Goal: Task Accomplishment & Management: Use online tool/utility

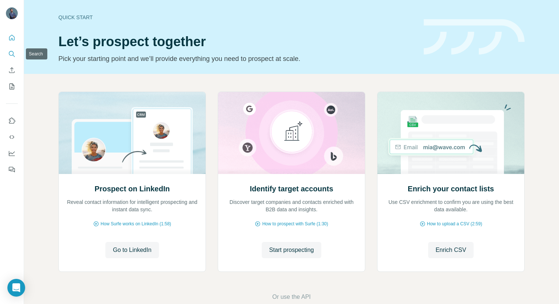
click at [11, 53] on icon "Search" at bounding box center [11, 53] width 7 height 7
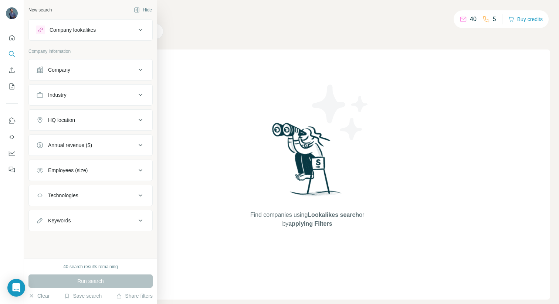
click at [73, 73] on div "Company" at bounding box center [86, 69] width 100 height 7
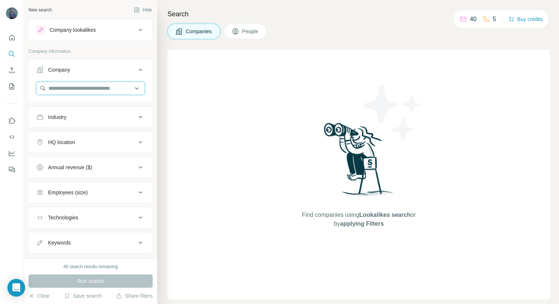
click at [75, 90] on input "text" at bounding box center [90, 88] width 109 height 13
paste input "**********"
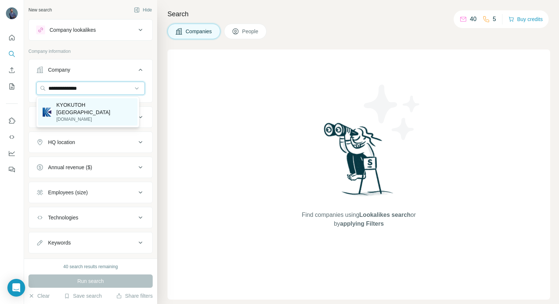
type input "**********"
click at [109, 111] on div "KYOKUTOH Europe [DOMAIN_NAME]" at bounding box center [87, 111] width 99 height 27
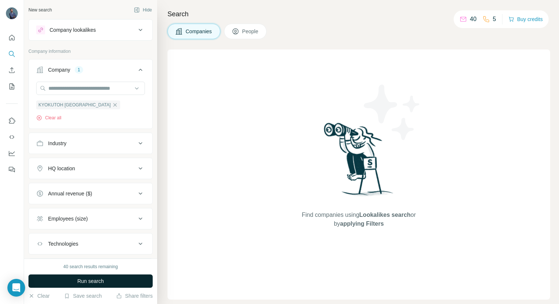
click at [119, 281] on button "Run search" at bounding box center [90, 281] width 124 height 13
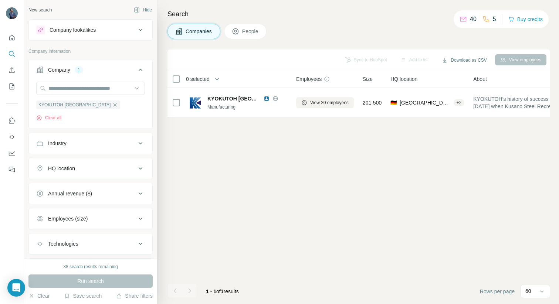
click at [409, 182] on div "Sync to HubSpot Add to list Download as CSV View employees 0 selected Companies…" at bounding box center [358, 177] width 383 height 255
click at [112, 107] on icon "button" at bounding box center [115, 105] width 6 height 6
click at [78, 88] on input "text" at bounding box center [90, 88] width 109 height 13
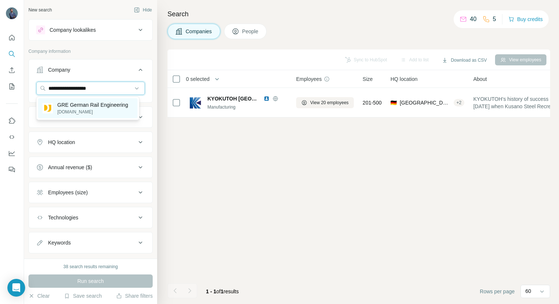
type input "**********"
click at [93, 109] on p "[DOMAIN_NAME]" at bounding box center [92, 112] width 71 height 7
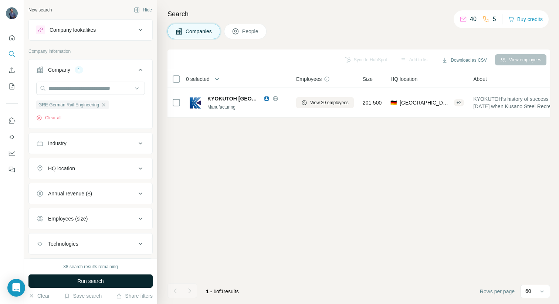
click at [61, 281] on button "Run search" at bounding box center [90, 281] width 124 height 13
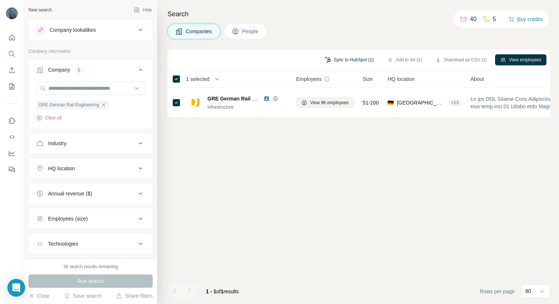
click at [353, 59] on button "Sync to HubSpot (1)" at bounding box center [349, 59] width 59 height 11
click at [378, 193] on div "Sync to HubSpot (1) Add to list (1) Download as CSV (1) View employees 1 select…" at bounding box center [358, 177] width 383 height 255
click at [300, 155] on div "Sync to HubSpot (1) Add to list (1) Download as CSV (1) View employees 1 select…" at bounding box center [358, 177] width 383 height 255
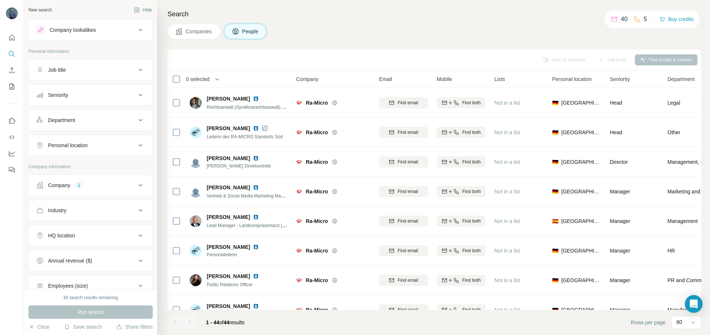
click at [119, 28] on div "Company lookalikes" at bounding box center [86, 30] width 100 height 9
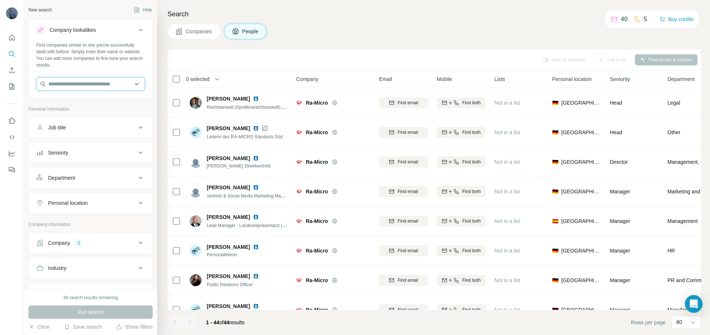
click at [88, 82] on input "text" at bounding box center [90, 83] width 109 height 13
paste input "********"
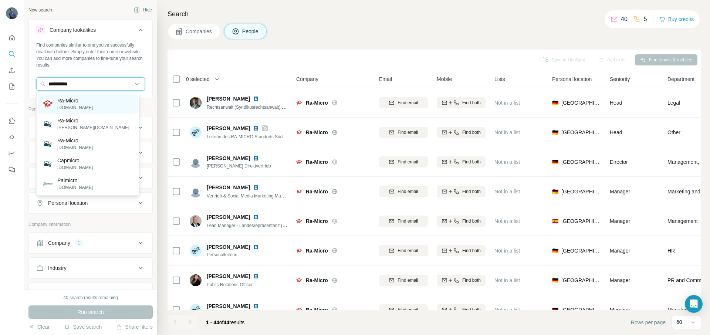
type input "********"
click at [105, 100] on div "Ra-Micro ra-micro.de" at bounding box center [87, 104] width 99 height 20
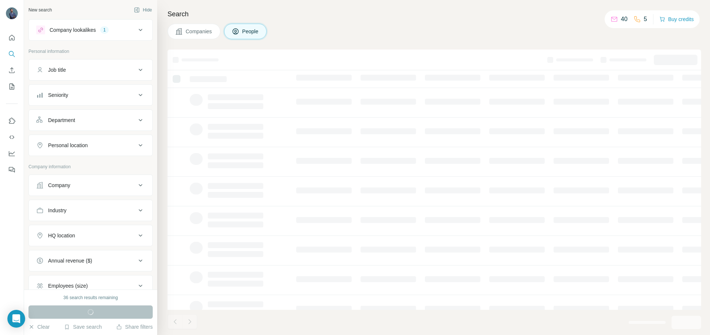
click at [136, 31] on icon at bounding box center [140, 30] width 9 height 9
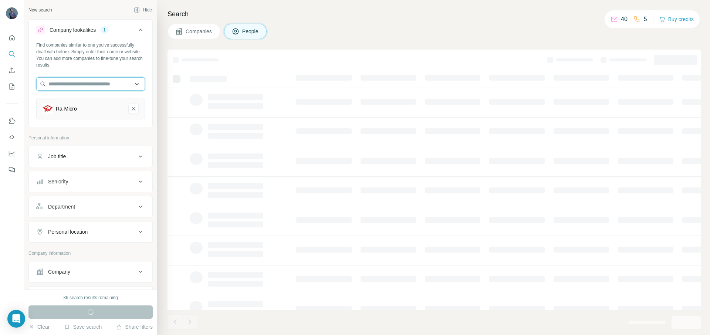
click at [84, 87] on input "text" at bounding box center [90, 83] width 109 height 13
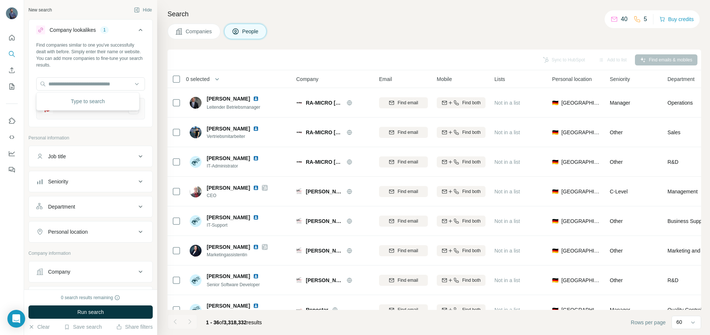
click at [162, 39] on div "Search Companies People Sync to HubSpot Add to list Find emails & mobiles 0 sel…" at bounding box center [433, 167] width 553 height 335
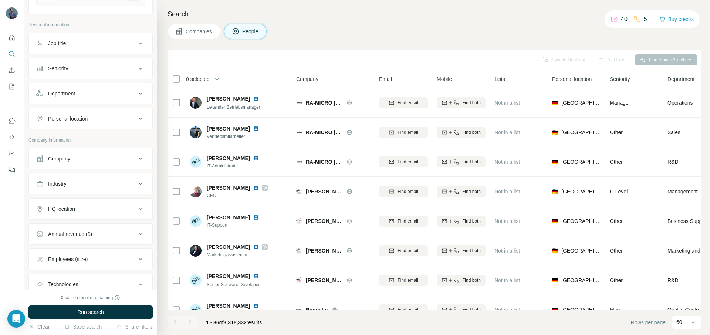
scroll to position [165, 0]
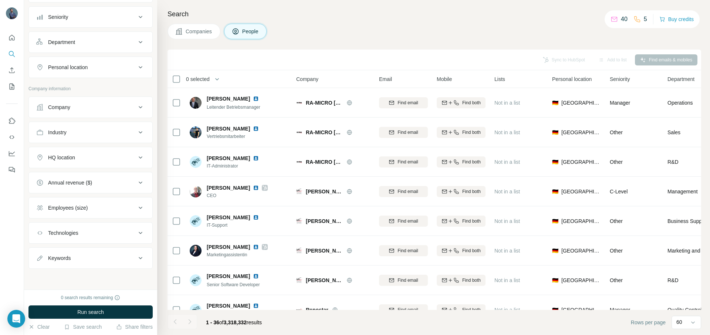
click at [115, 106] on div "Company" at bounding box center [86, 107] width 100 height 7
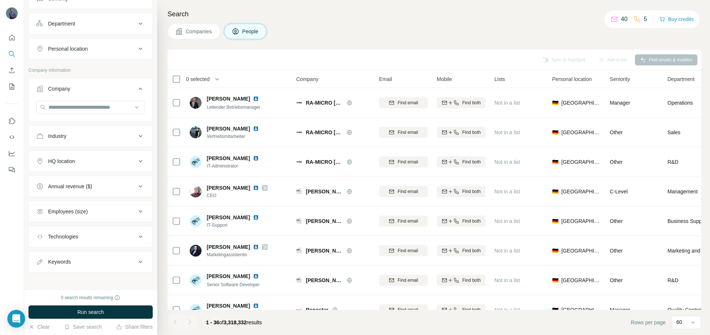
scroll to position [187, 0]
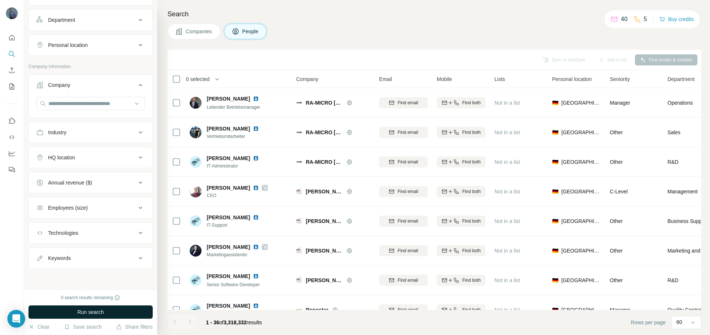
click at [60, 310] on button "Run search" at bounding box center [90, 311] width 124 height 13
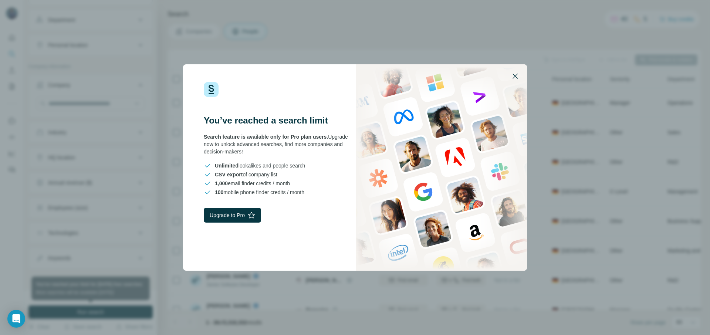
click at [519, 77] on icon "button" at bounding box center [515, 76] width 9 height 9
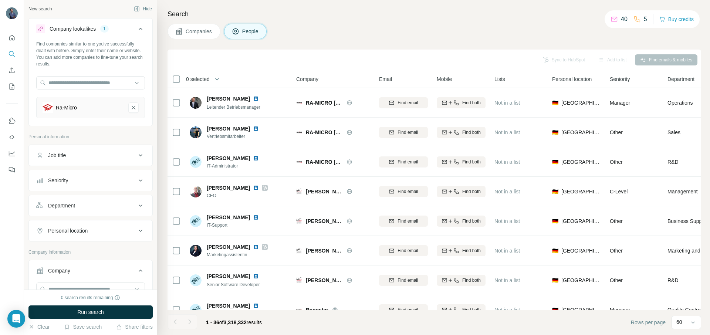
scroll to position [1, 0]
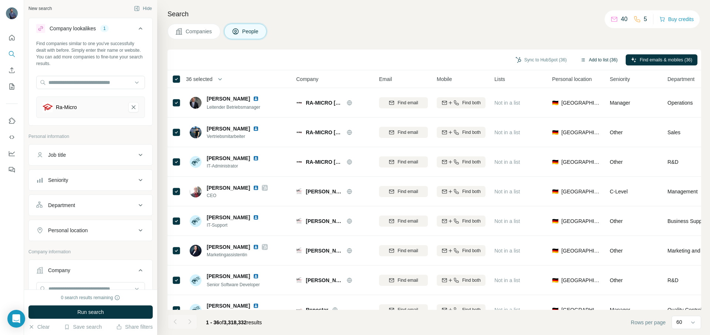
click at [598, 60] on button "Add to list (36)" at bounding box center [599, 59] width 48 height 11
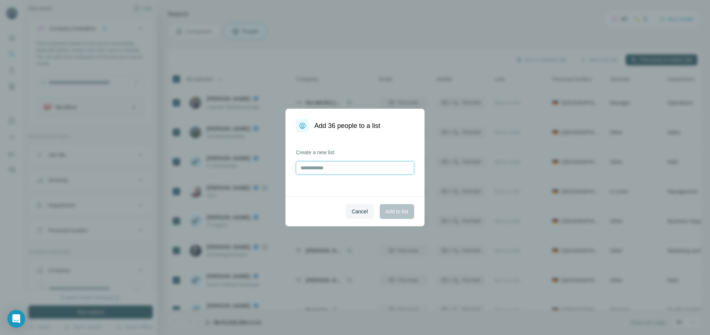
click at [346, 166] on input "text" at bounding box center [355, 167] width 118 height 13
type input "**********"
click at [356, 211] on span "Cancel" at bounding box center [360, 211] width 16 height 7
